Goal: Transaction & Acquisition: Subscribe to service/newsletter

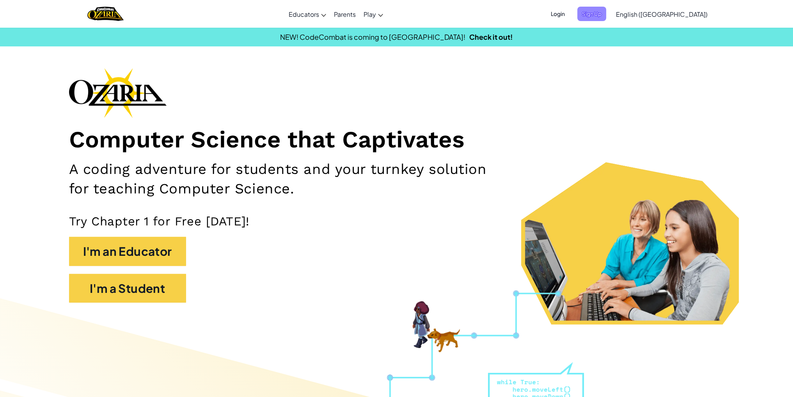
click at [606, 14] on span "Sign Up" at bounding box center [591, 14] width 29 height 14
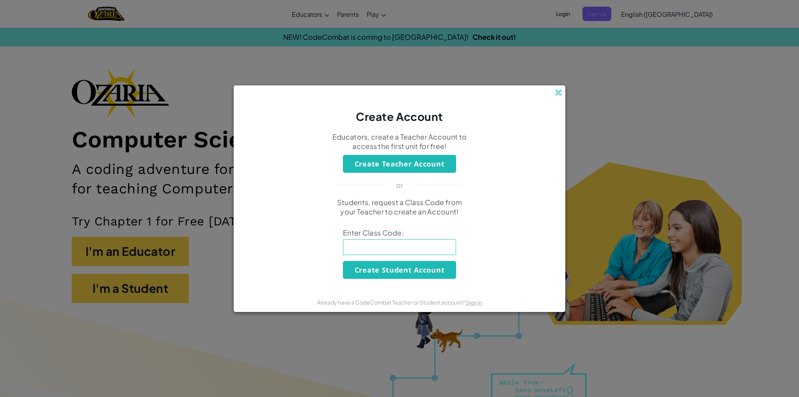
drag, startPoint x: 734, startPoint y: 110, endPoint x: 570, endPoint y: 52, distance: 174.0
click at [733, 110] on div "Create Account Educators, create a Teacher Account to access the first unit for…" at bounding box center [399, 198] width 799 height 397
click at [555, 92] on span at bounding box center [558, 93] width 8 height 8
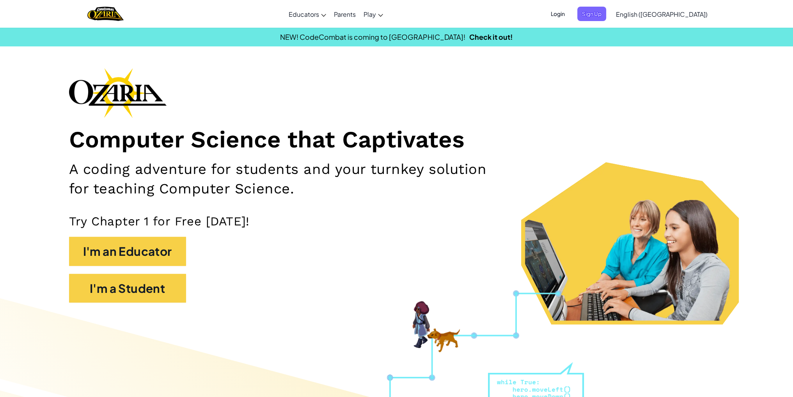
click at [570, 15] on span "Login" at bounding box center [557, 14] width 23 height 14
